Goal: Information Seeking & Learning: Learn about a topic

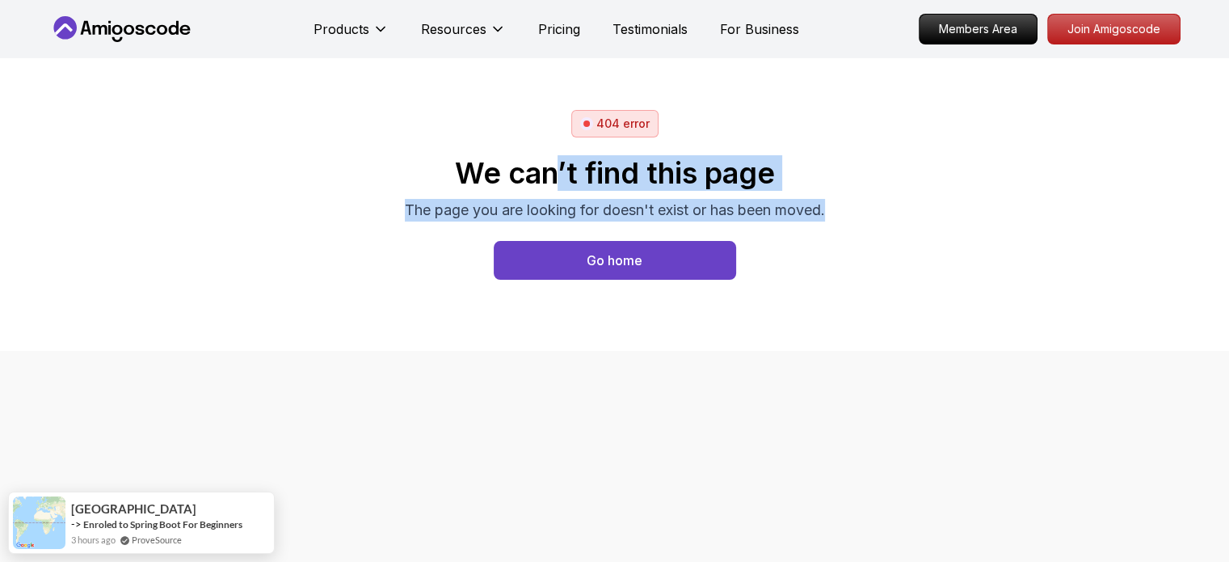
drag, startPoint x: 555, startPoint y: 187, endPoint x: 837, endPoint y: 207, distance: 282.0
click at [837, 207] on div "404 error We can’t find this page The page you are looking for doesn't exist or…" at bounding box center [615, 204] width 1132 height 189
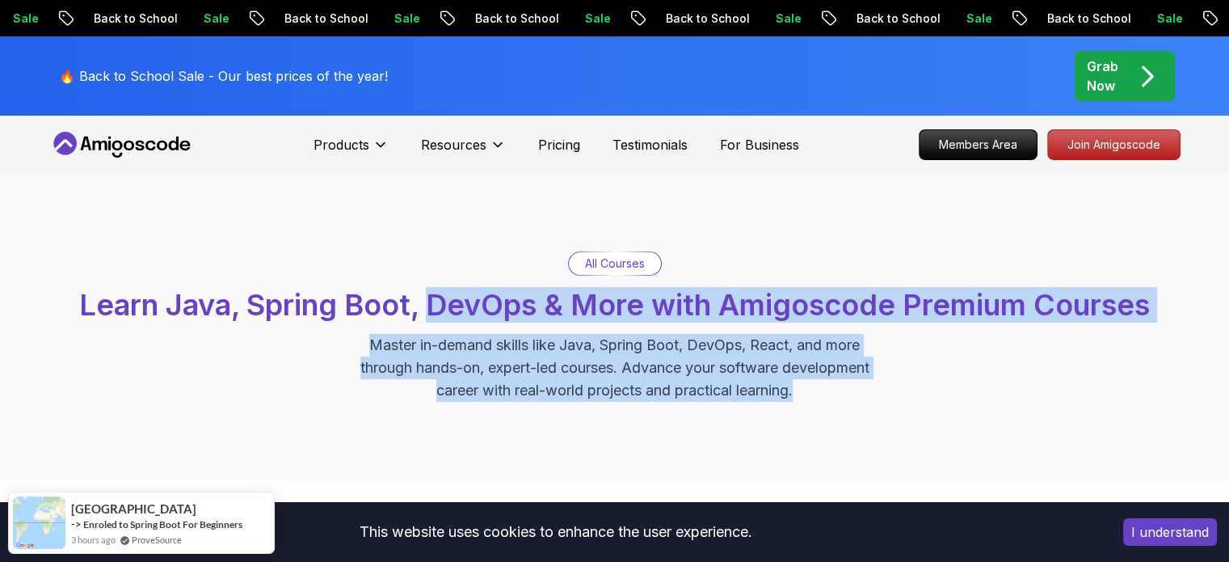
drag, startPoint x: 426, startPoint y: 303, endPoint x: 845, endPoint y: 387, distance: 427.0
click at [845, 387] on div "All Courses Learn Java, Spring Boot, DevOps & More with Amigoscode Premium Cour…" at bounding box center [615, 326] width 1132 height 150
click at [845, 387] on p "Master in-demand skills like Java, Spring Boot, DevOps, React, and more through…" at bounding box center [615, 368] width 543 height 68
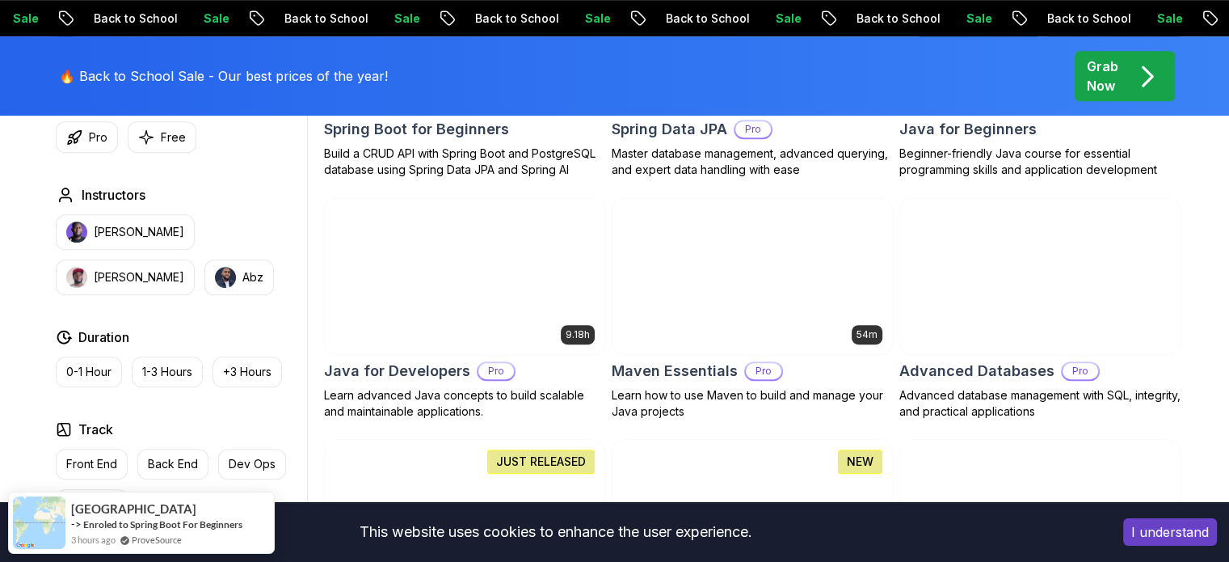
scroll to position [970, 0]
